Goal: Task Accomplishment & Management: Manage account settings

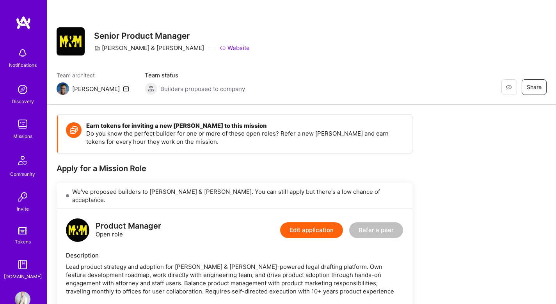
click at [23, 58] on img at bounding box center [23, 53] width 16 height 16
click at [20, 127] on img at bounding box center [23, 124] width 16 height 16
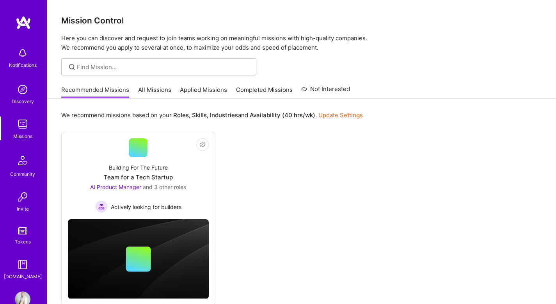
click at [198, 88] on link "Applied Missions" at bounding box center [203, 91] width 47 height 13
